Goal: Book appointment/travel/reservation

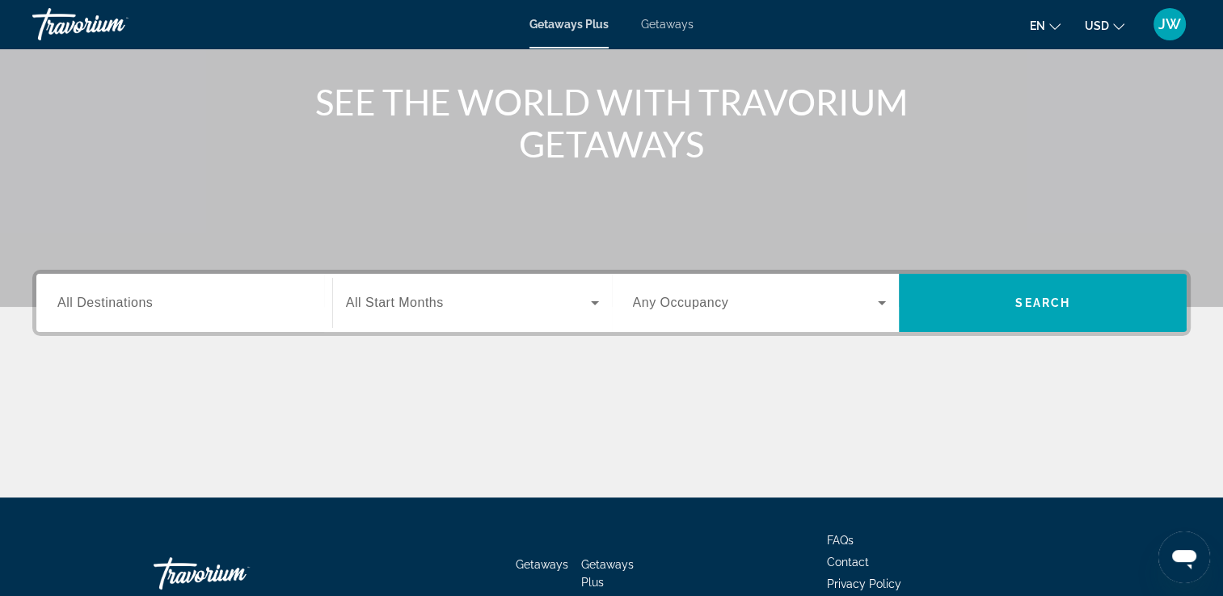
scroll to position [181, 0]
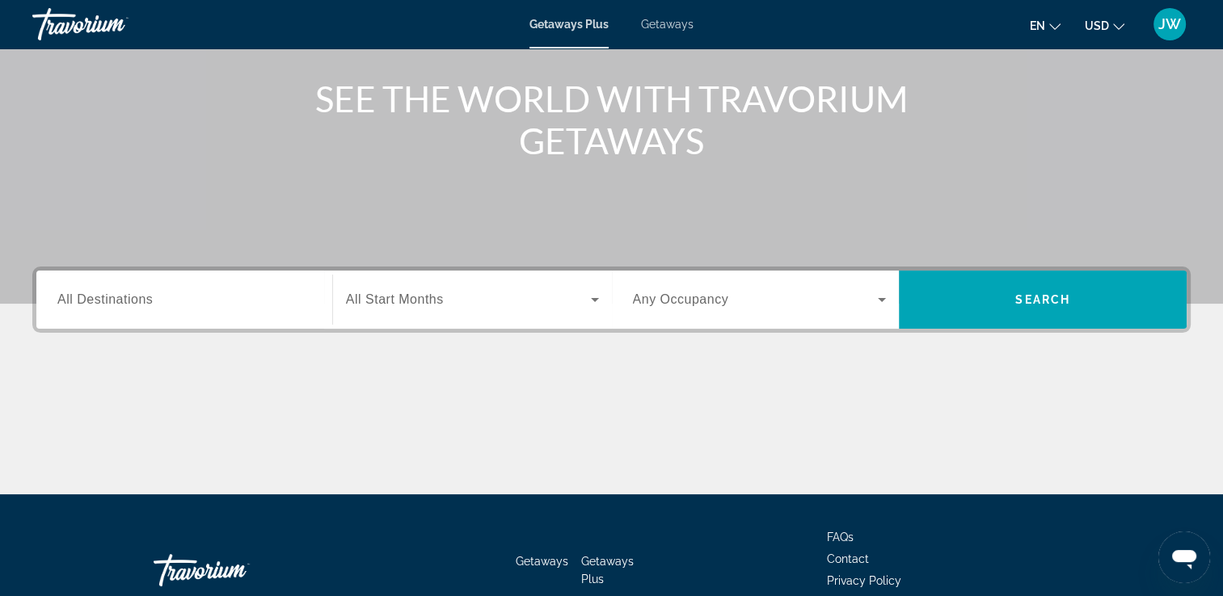
click at [133, 310] on div "Search widget" at bounding box center [184, 300] width 254 height 46
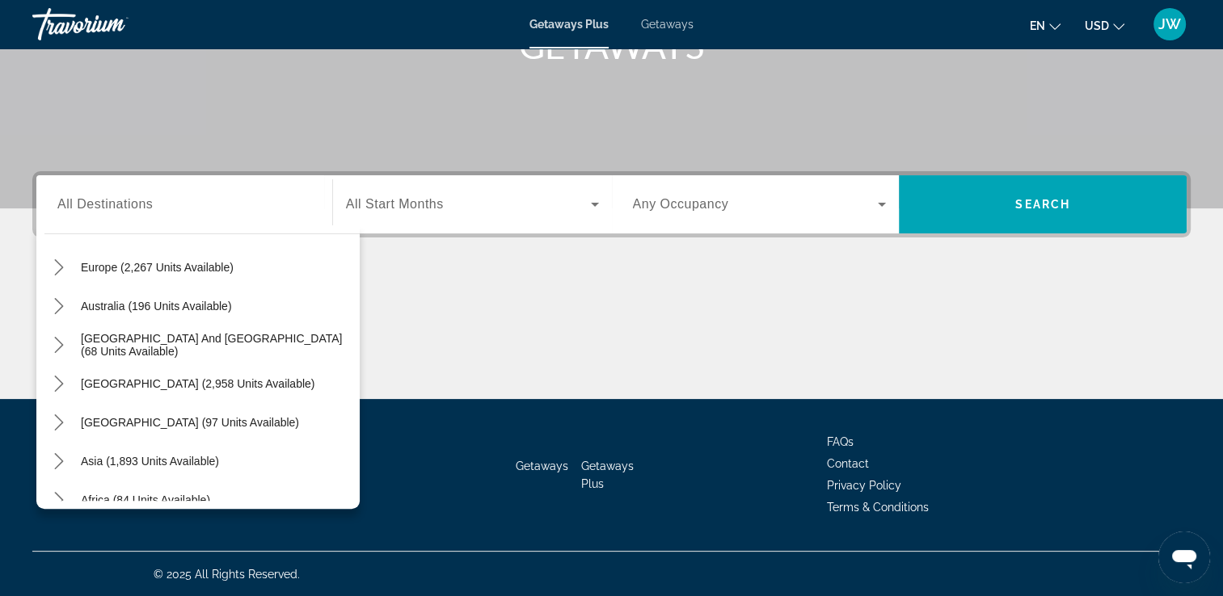
scroll to position [262, 0]
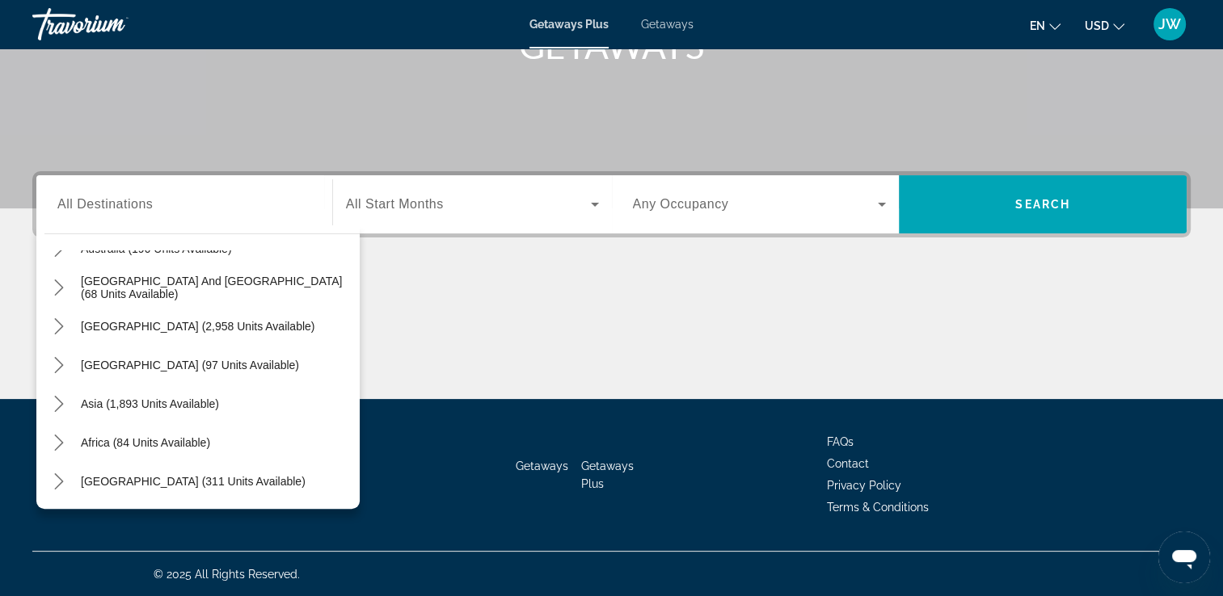
click at [138, 441] on span "Africa (84 units available)" at bounding box center [145, 442] width 129 height 13
type input "**********"
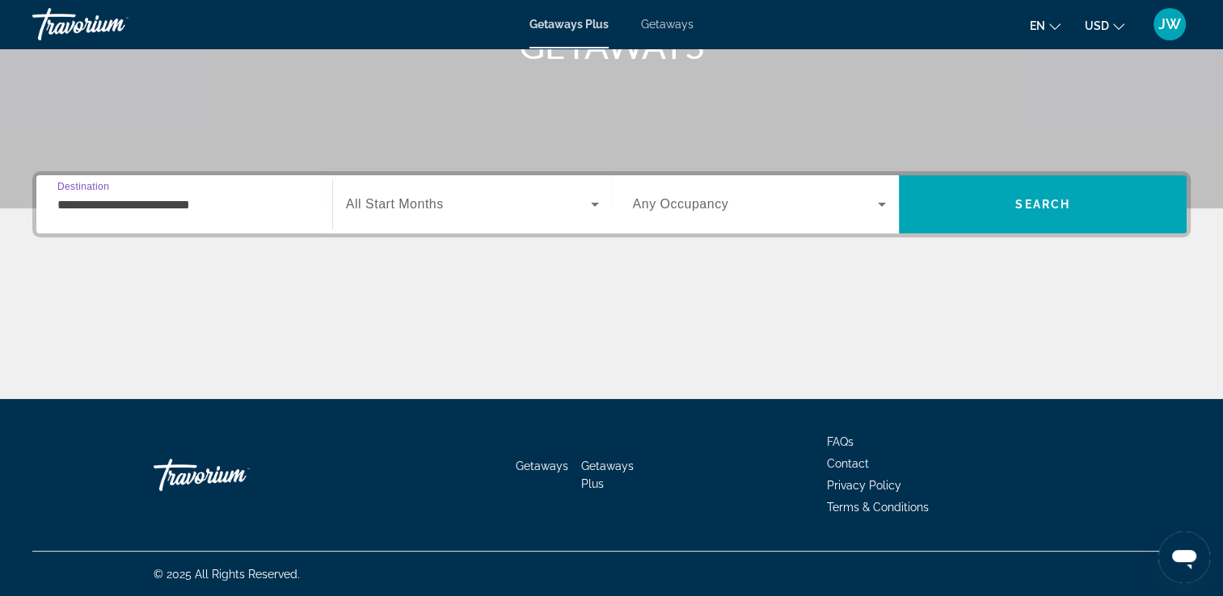
click at [596, 200] on icon "Search widget" at bounding box center [594, 204] width 19 height 19
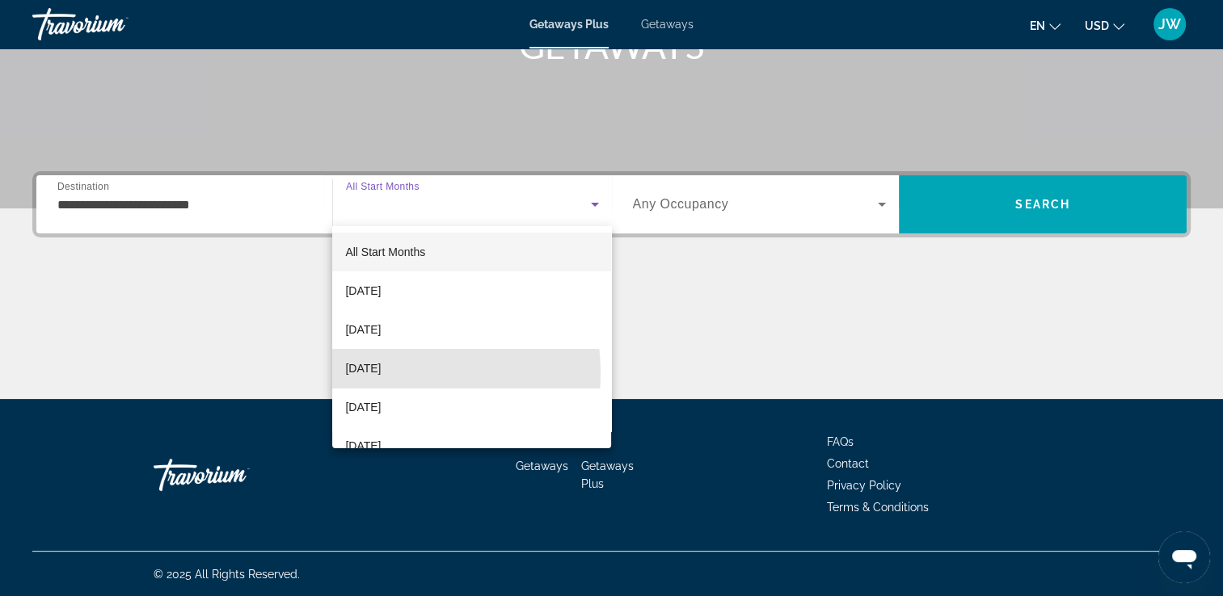
click at [381, 373] on span "[DATE]" at bounding box center [363, 368] width 36 height 19
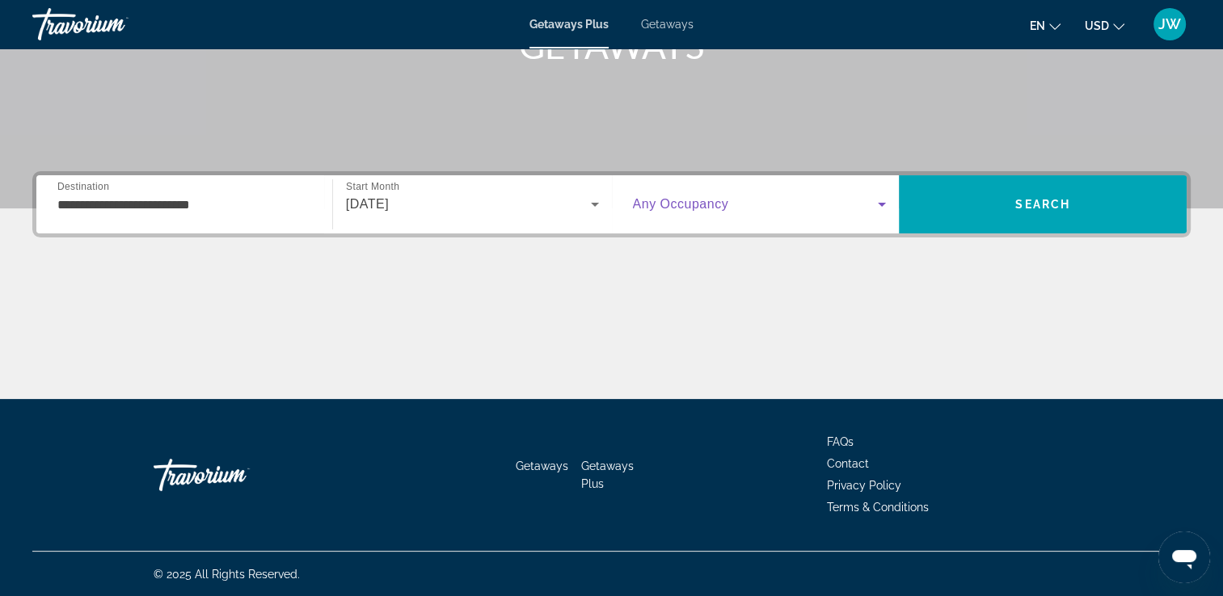
click at [881, 199] on icon "Search widget" at bounding box center [881, 204] width 19 height 19
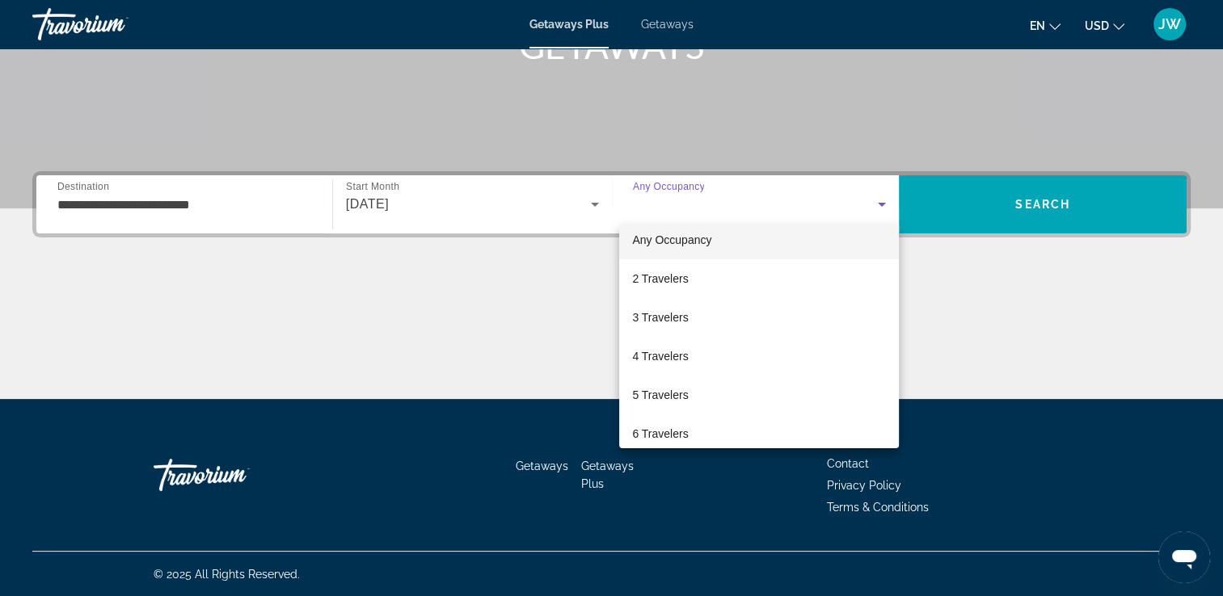
scroll to position [0, 0]
click at [649, 250] on span "Any Occupancy" at bounding box center [671, 252] width 79 height 13
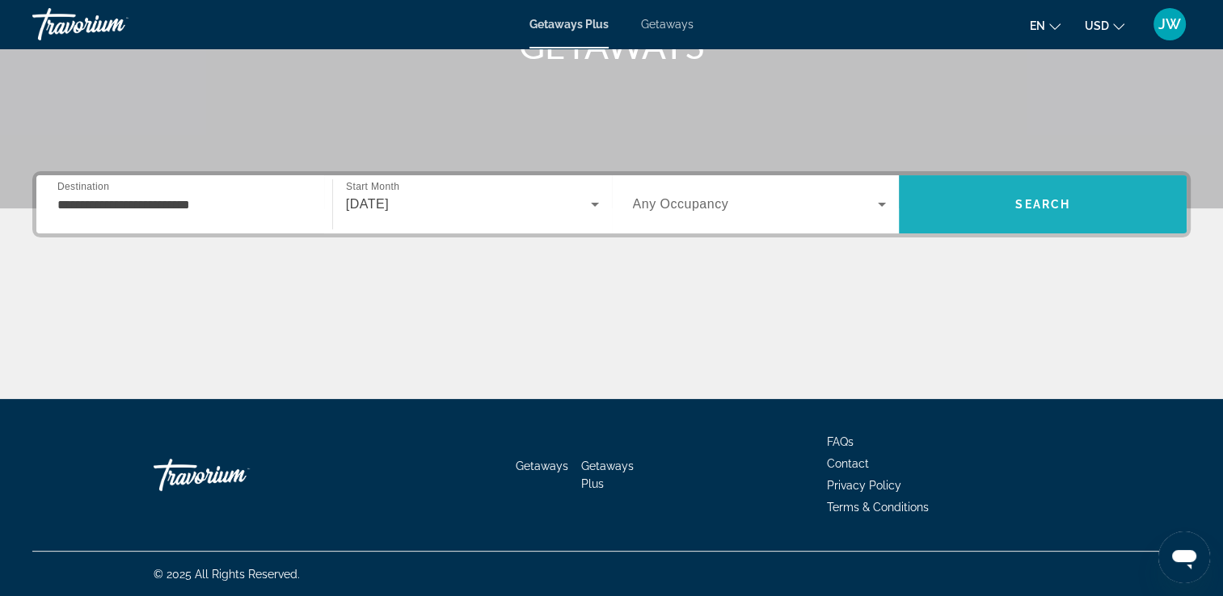
click at [1030, 200] on span "Search" at bounding box center [1042, 204] width 55 height 13
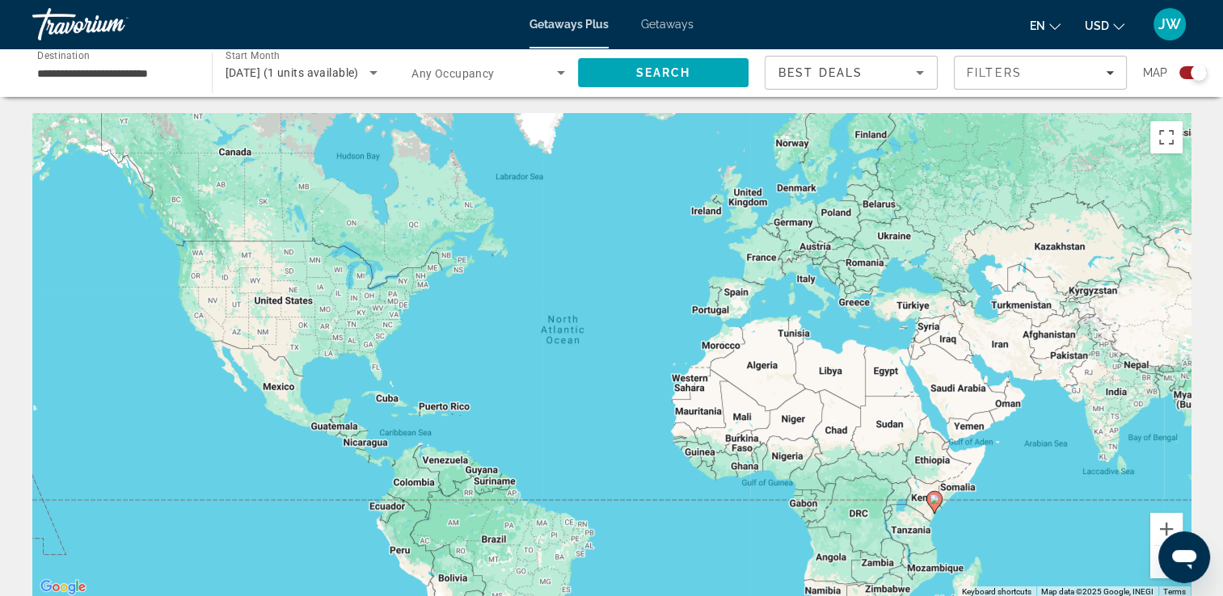
click at [745, 471] on div "To activate drag with keyboard, press Alt + Enter. Once in keyboard drag state,…" at bounding box center [611, 355] width 1158 height 485
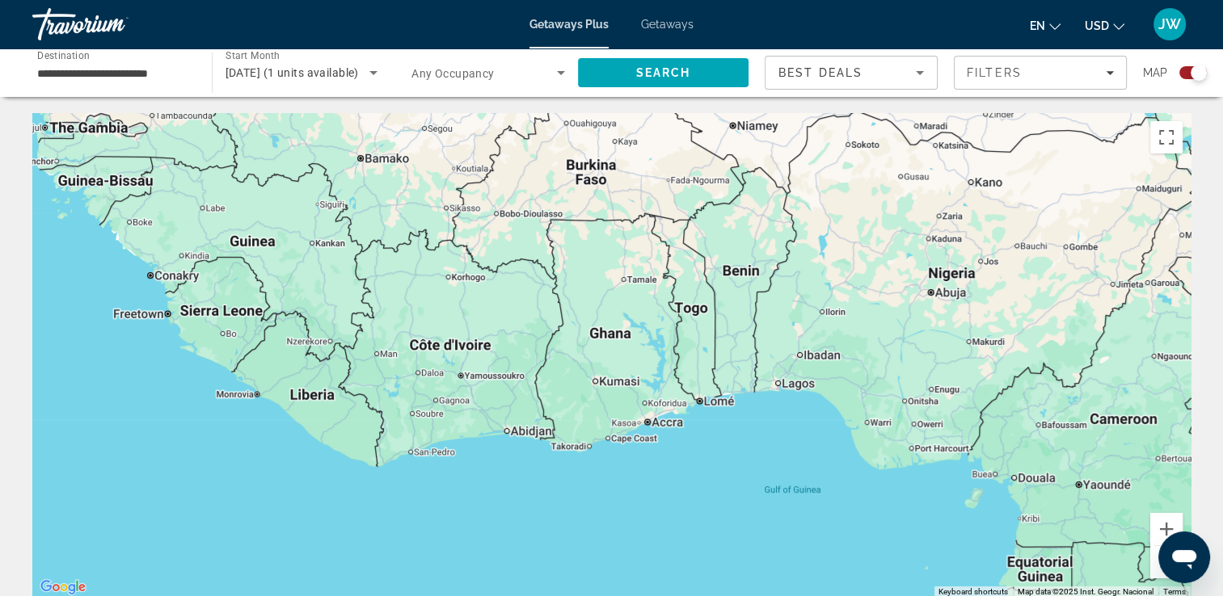
click at [670, 426] on div "Main content" at bounding box center [611, 355] width 1158 height 485
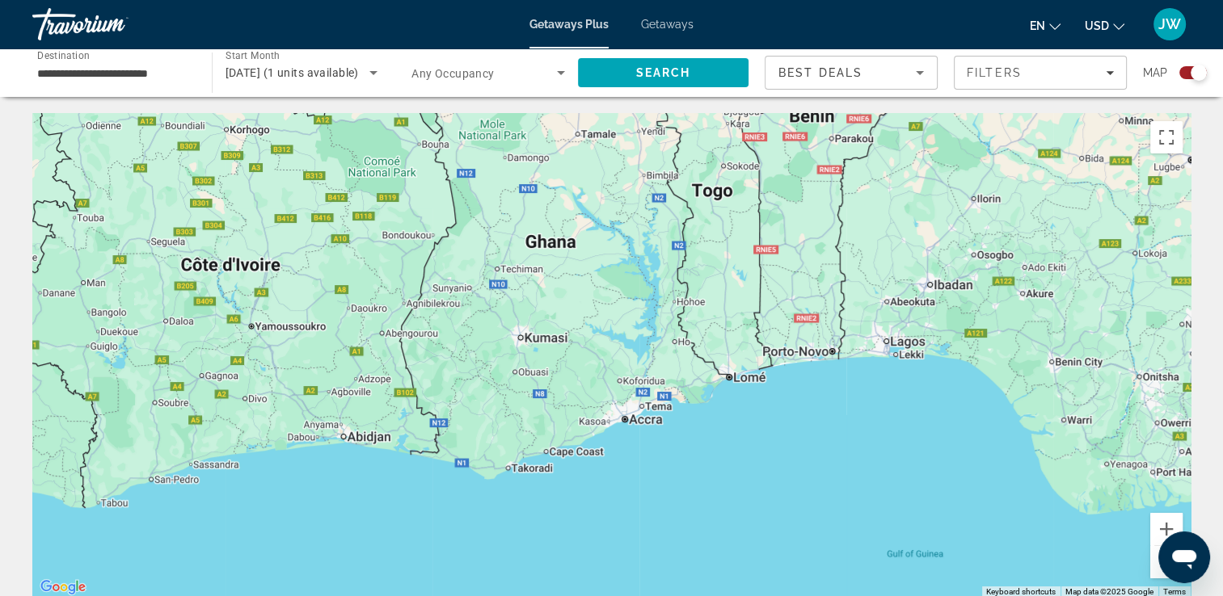
click at [647, 424] on div "Main content" at bounding box center [611, 355] width 1158 height 485
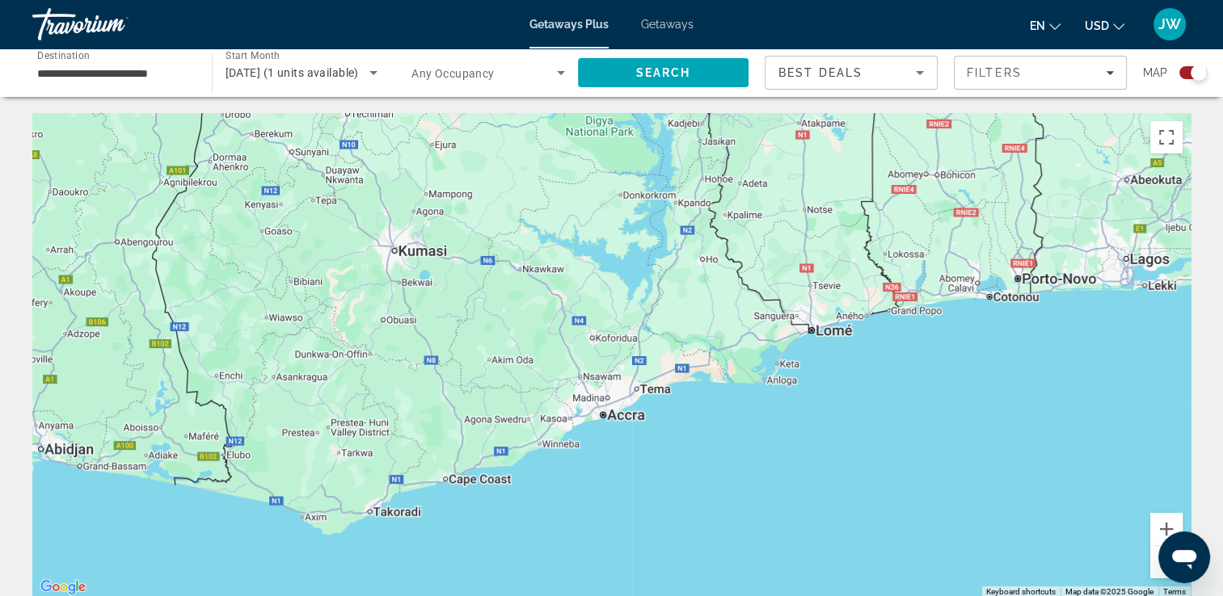
click at [647, 424] on div "Main content" at bounding box center [611, 355] width 1158 height 485
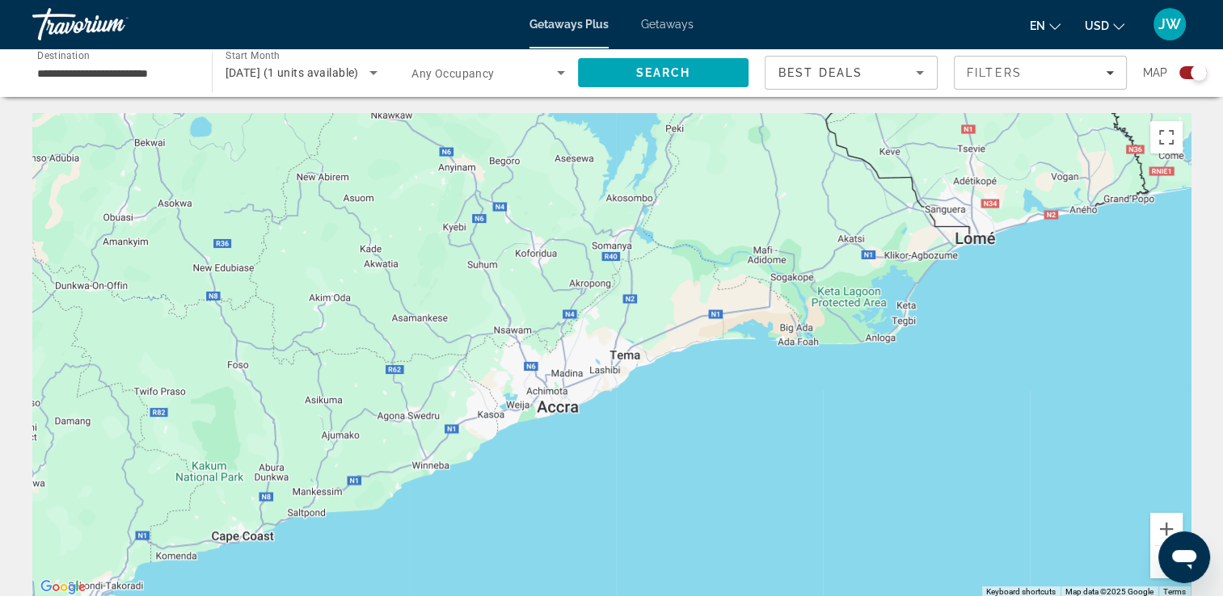
click at [561, 415] on div "Main content" at bounding box center [611, 355] width 1158 height 485
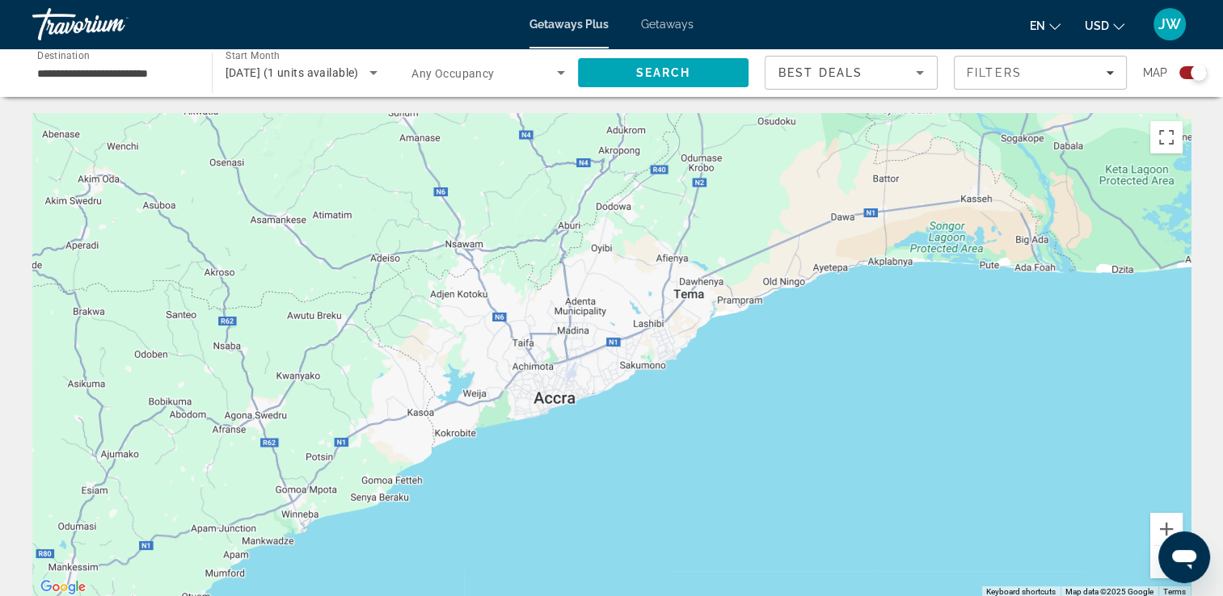
click at [558, 403] on div "Main content" at bounding box center [611, 355] width 1158 height 485
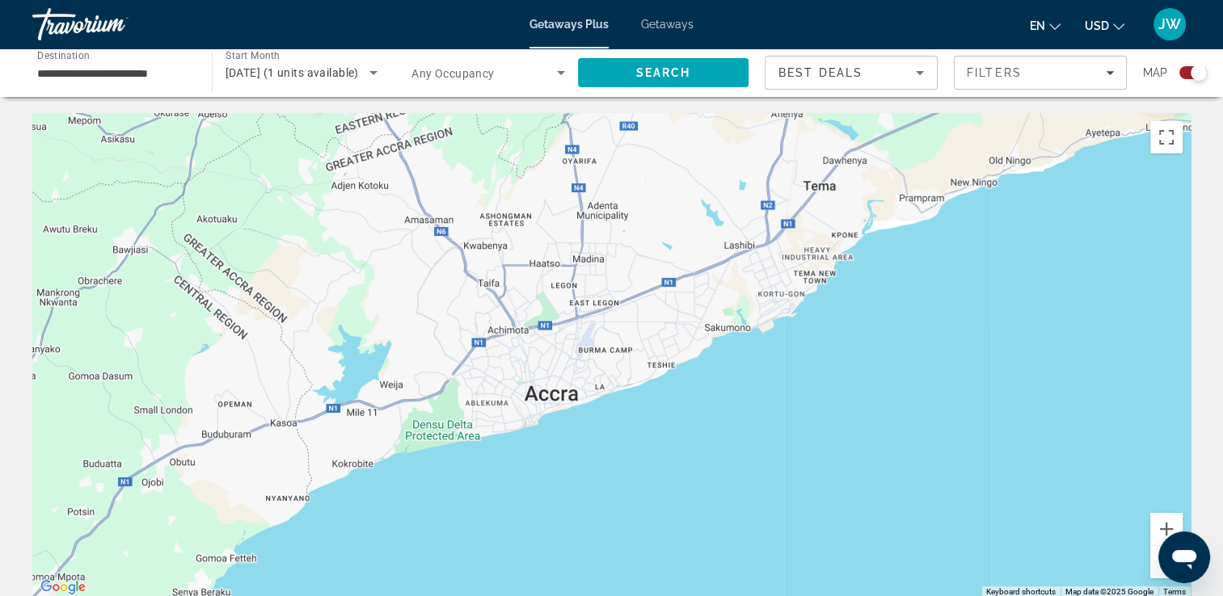
click at [557, 399] on div "Main content" at bounding box center [611, 355] width 1158 height 485
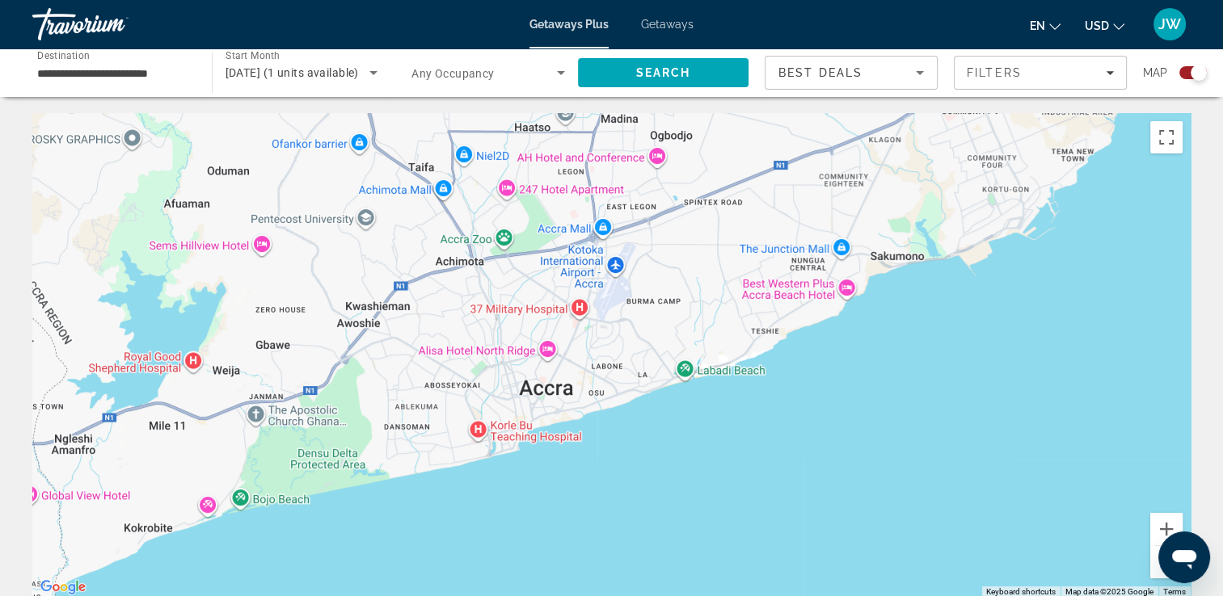
click at [1112, 70] on icon "Filters" at bounding box center [1110, 73] width 8 height 8
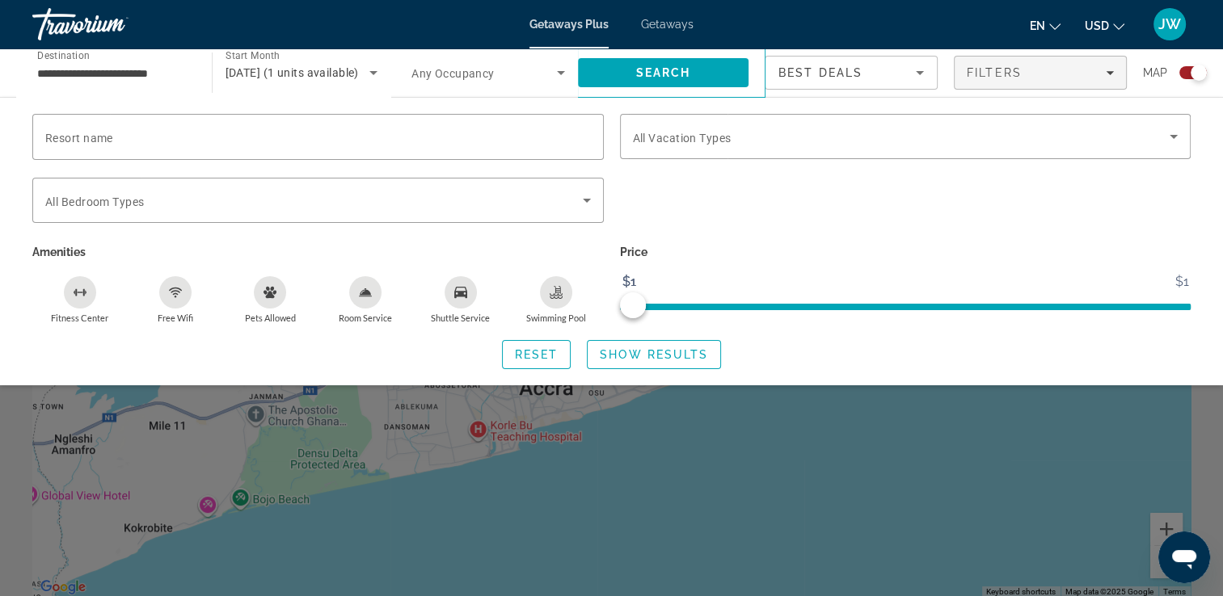
click at [1173, 135] on icon "Search widget" at bounding box center [1174, 137] width 8 height 4
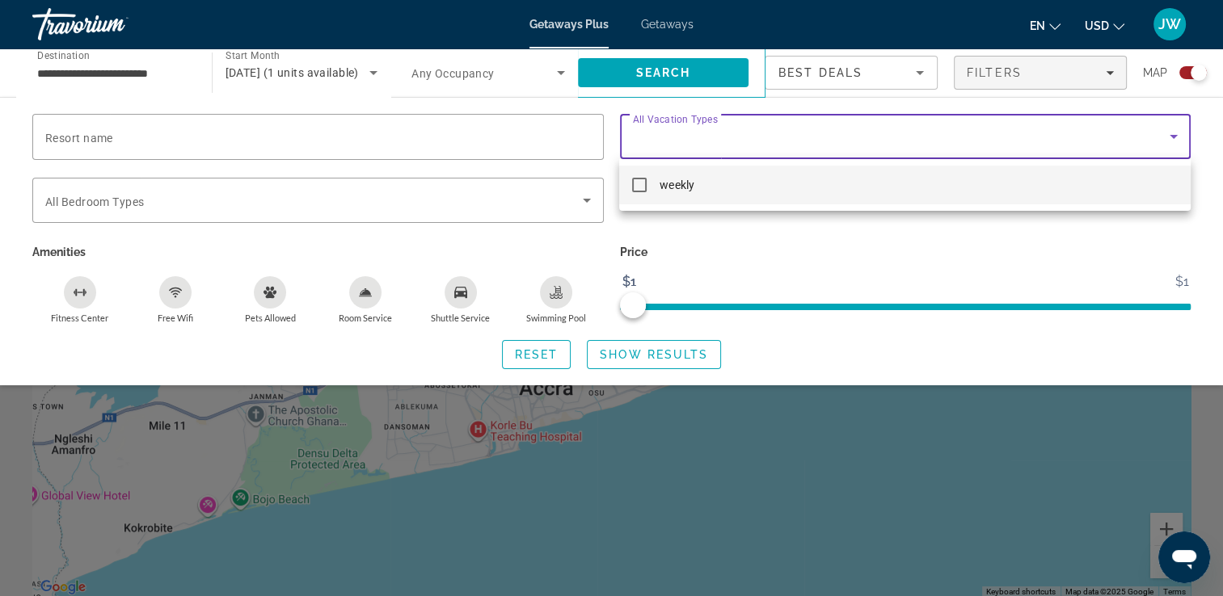
click at [643, 183] on mat-pseudo-checkbox at bounding box center [639, 185] width 15 height 15
click at [554, 27] on div at bounding box center [611, 298] width 1223 height 596
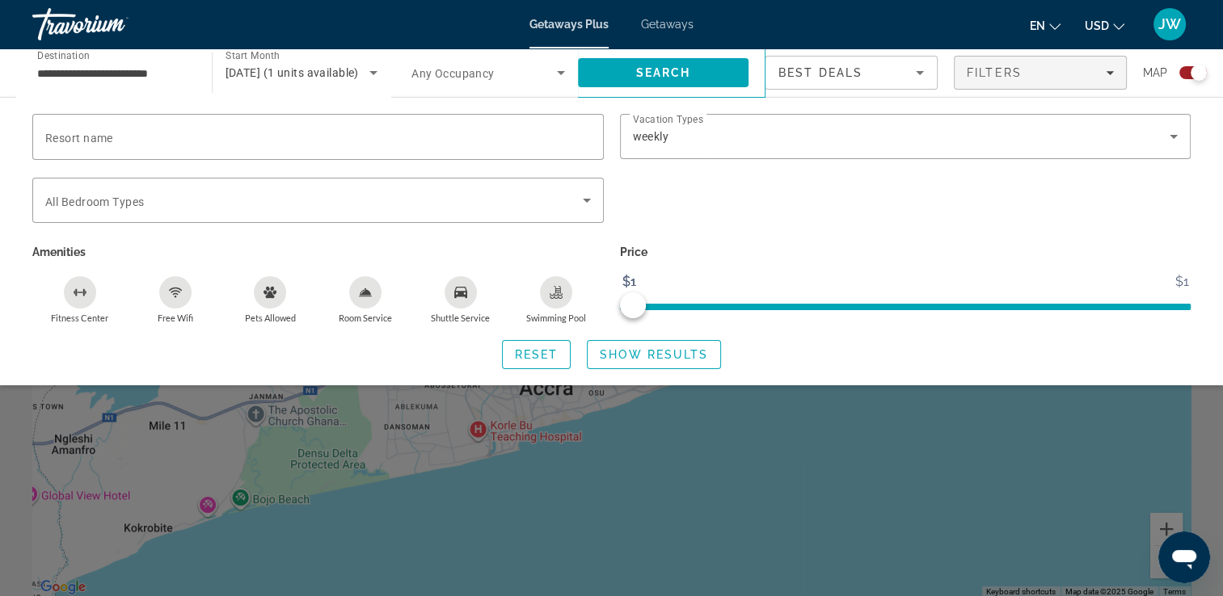
click at [586, 22] on span "Getaways Plus" at bounding box center [568, 24] width 79 height 13
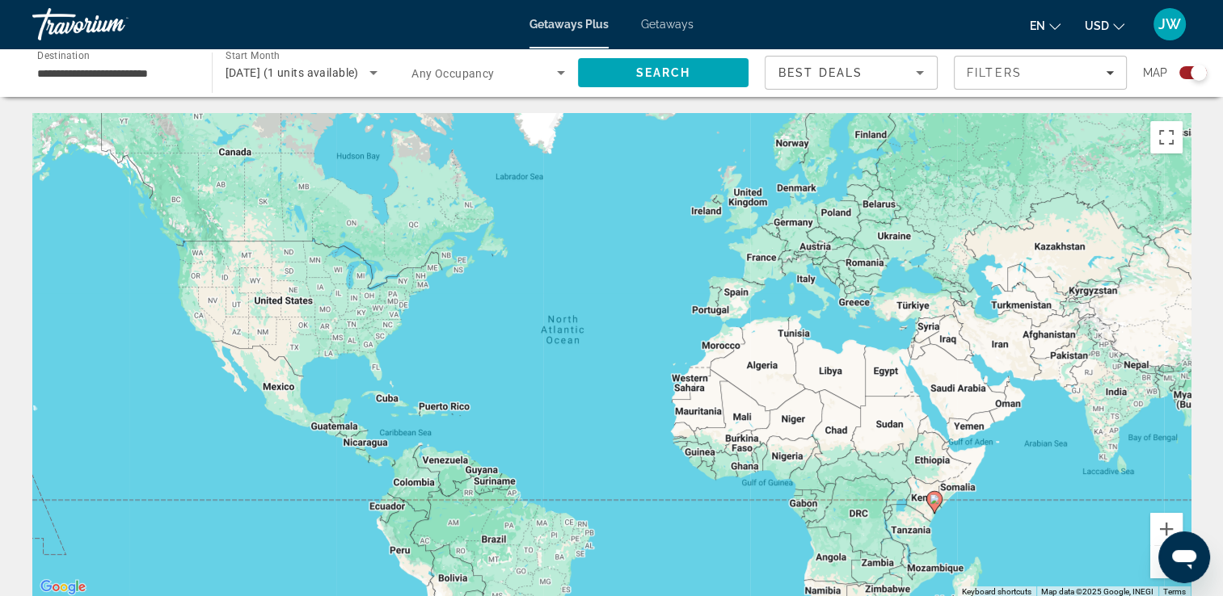
click at [1168, 25] on span "JW" at bounding box center [1169, 24] width 23 height 16
